Goal: Task Accomplishment & Management: Manage account settings

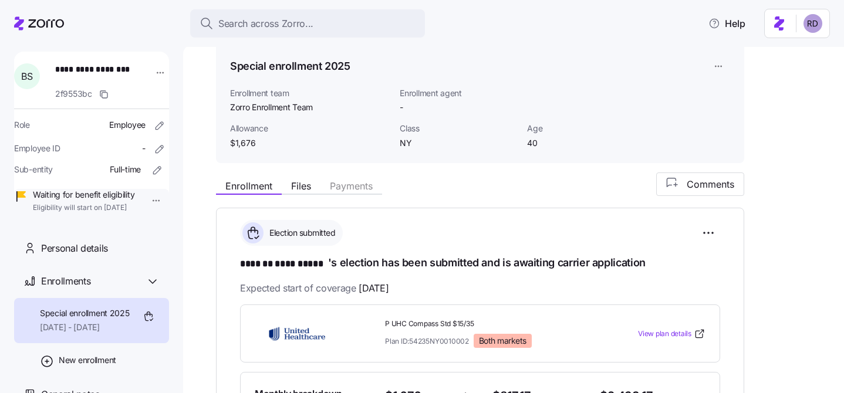
scroll to position [58, 0]
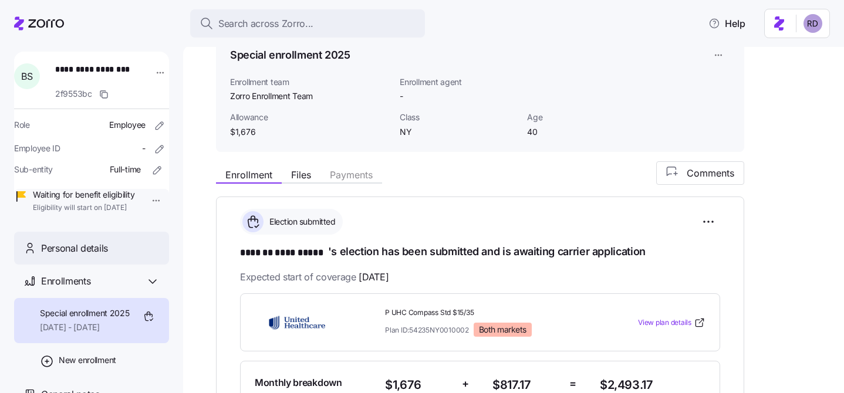
click at [98, 256] on span "Personal details" at bounding box center [74, 248] width 67 height 15
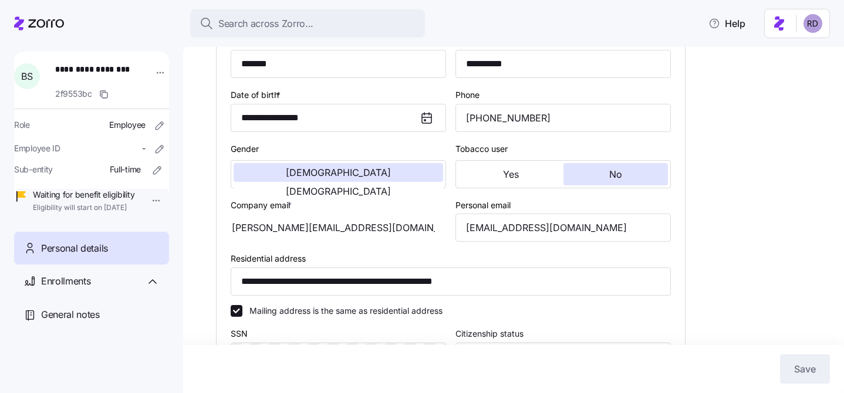
type input "NY"
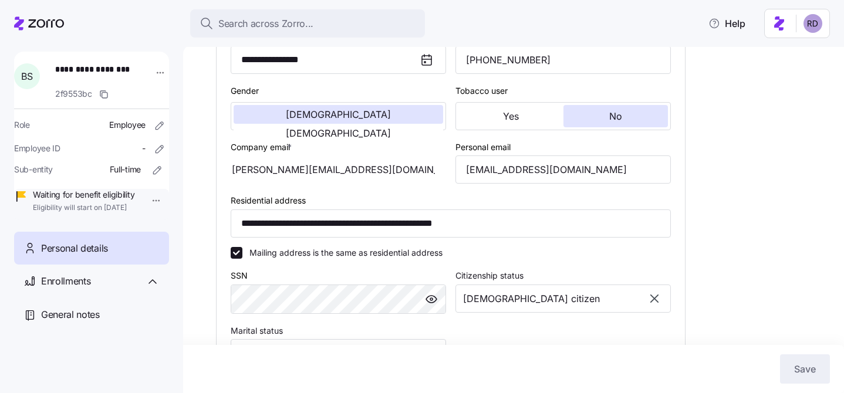
scroll to position [244, 0]
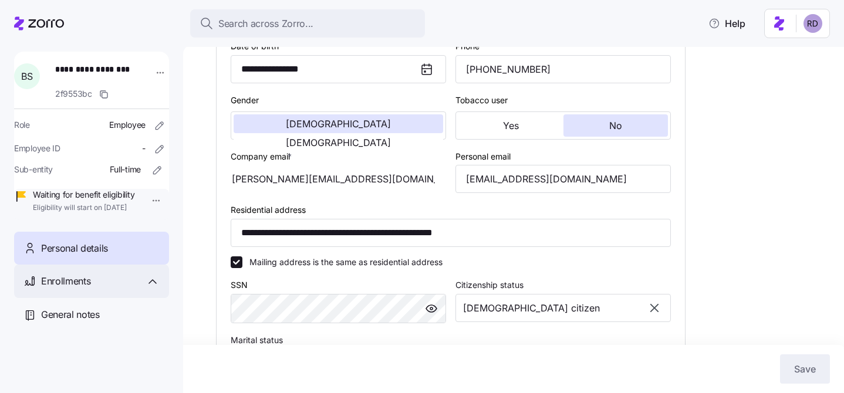
click at [76, 289] on span "Enrollments" at bounding box center [65, 281] width 49 height 15
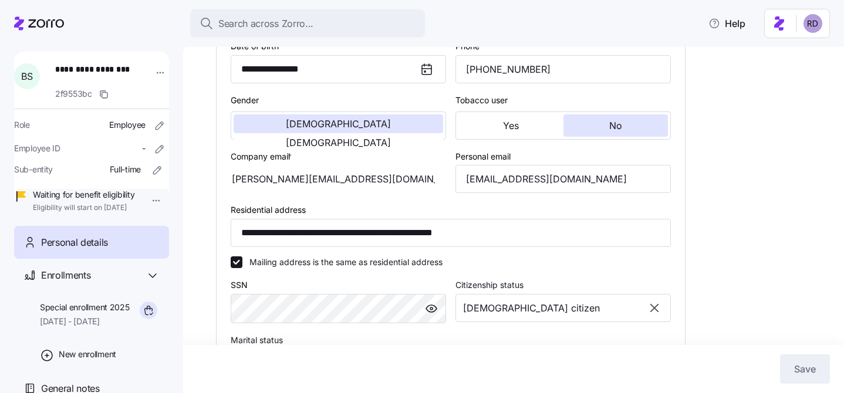
click at [361, 193] on div "[PERSON_NAME][EMAIL_ADDRESS][DOMAIN_NAME]" at bounding box center [339, 179] width 216 height 28
